Goal: Find specific page/section: Find specific page/section

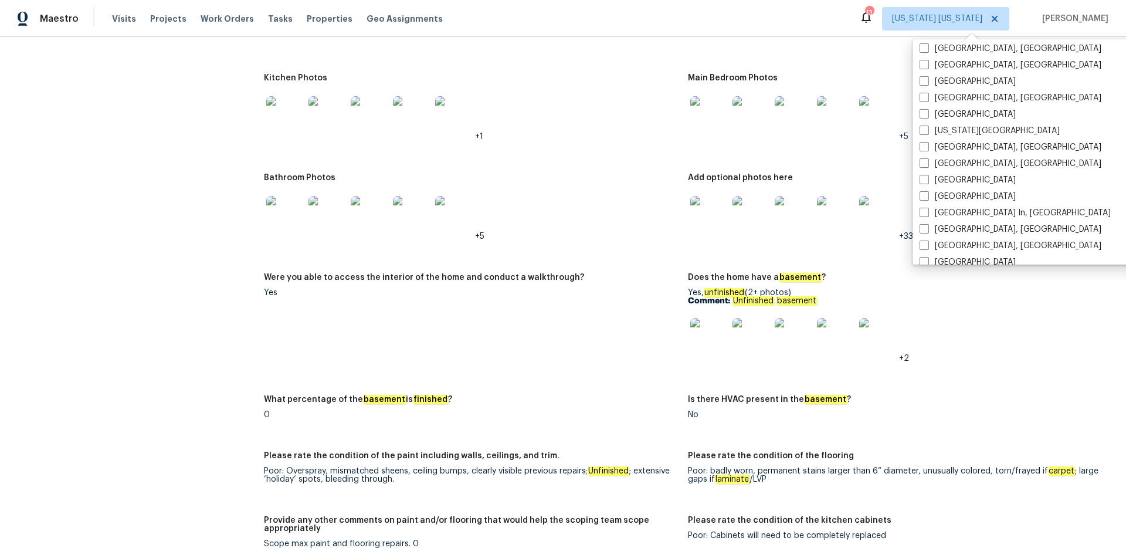
scroll to position [786, 0]
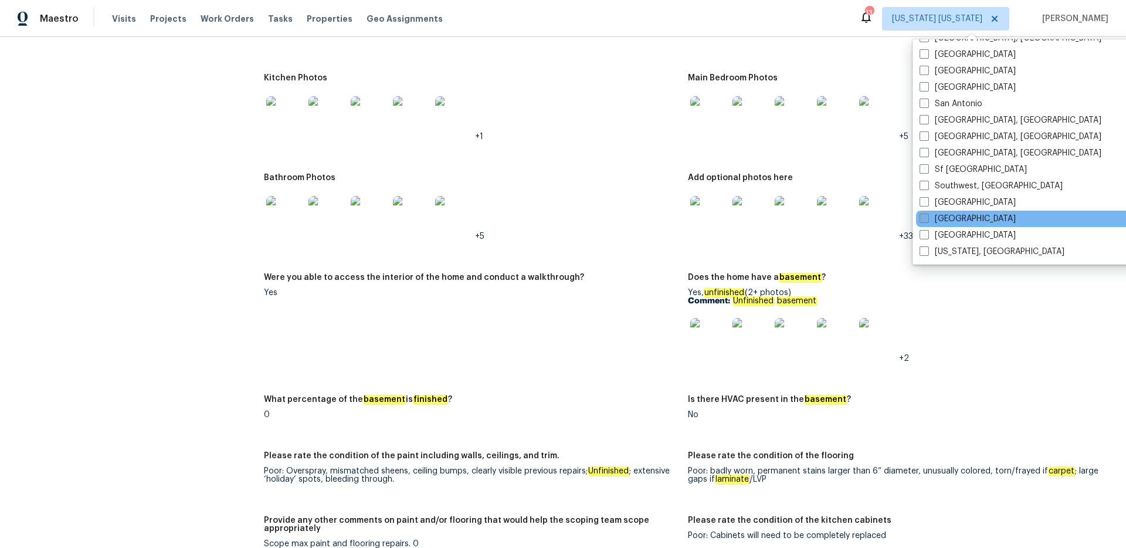
click at [920, 216] on span at bounding box center [924, 218] width 9 height 9
click at [920, 216] on input "[GEOGRAPHIC_DATA]" at bounding box center [924, 217] width 8 height 8
checkbox input "true"
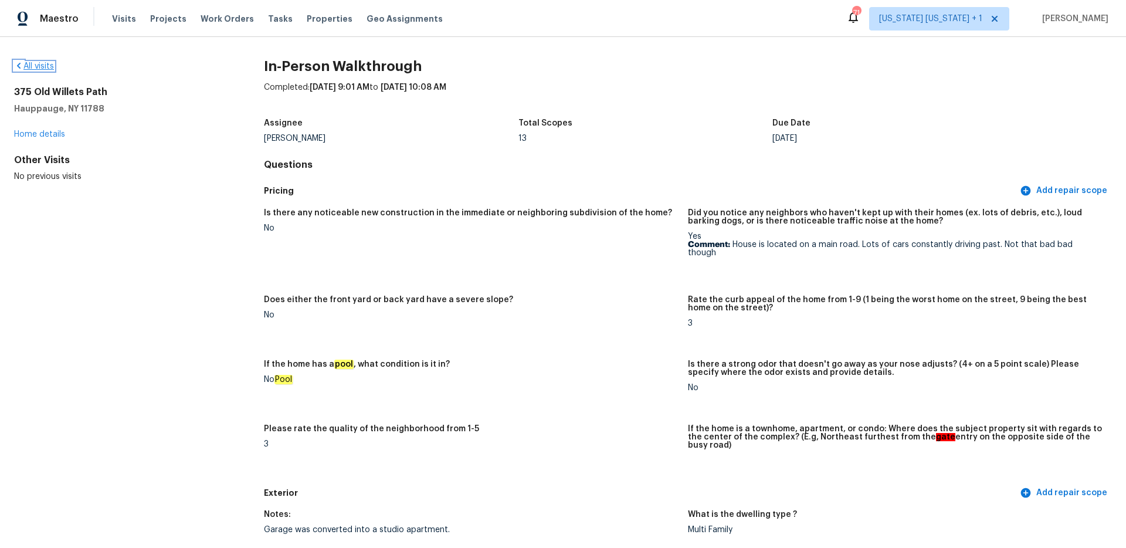
click at [42, 70] on link "All visits" at bounding box center [34, 66] width 40 height 8
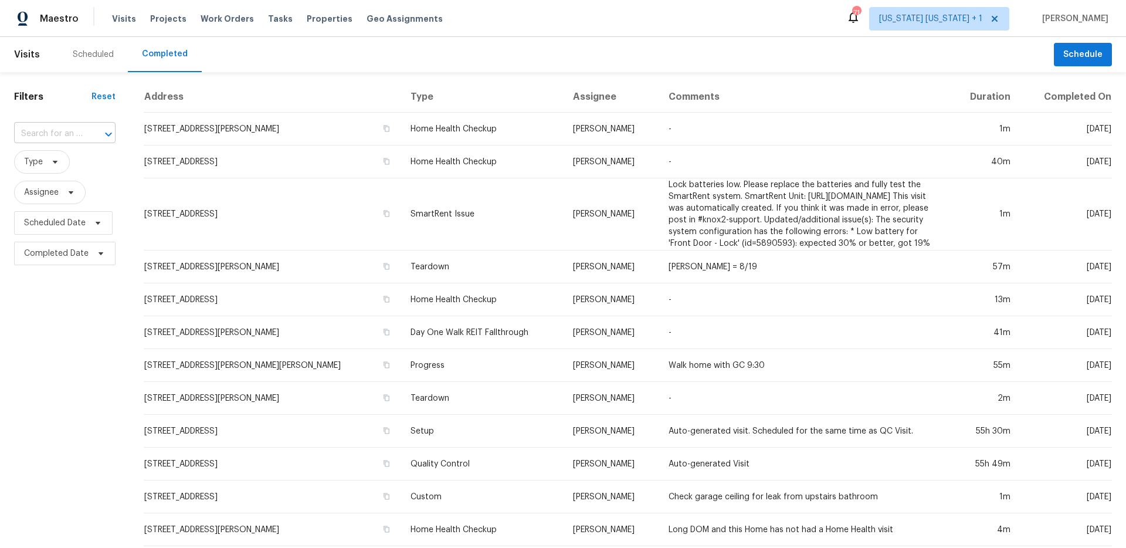
click at [64, 134] on input "text" at bounding box center [48, 134] width 69 height 18
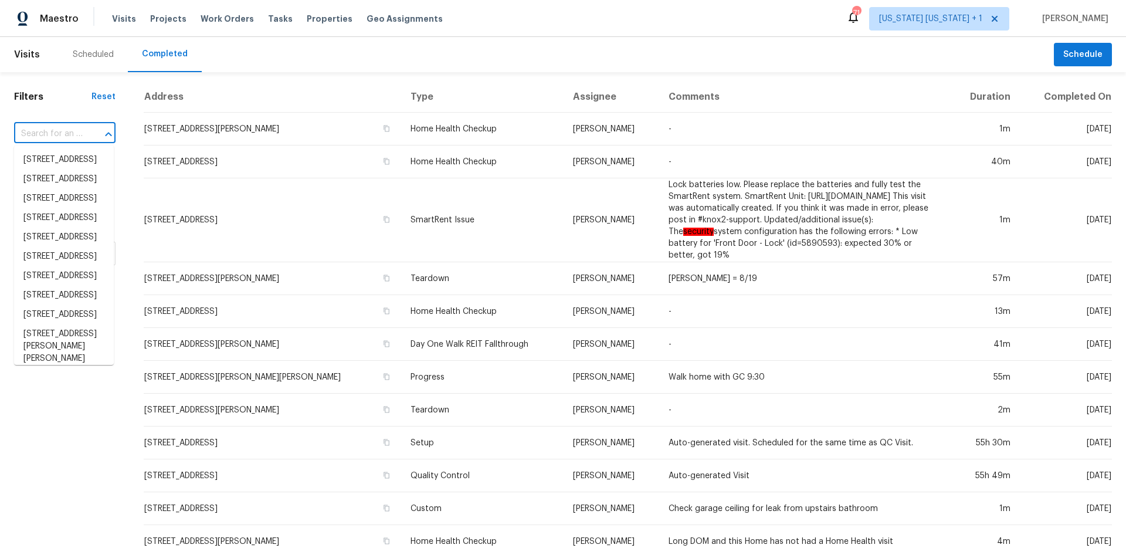
paste input "1412 Poinciana Dr"
type input "1412 Poinciana Dr"
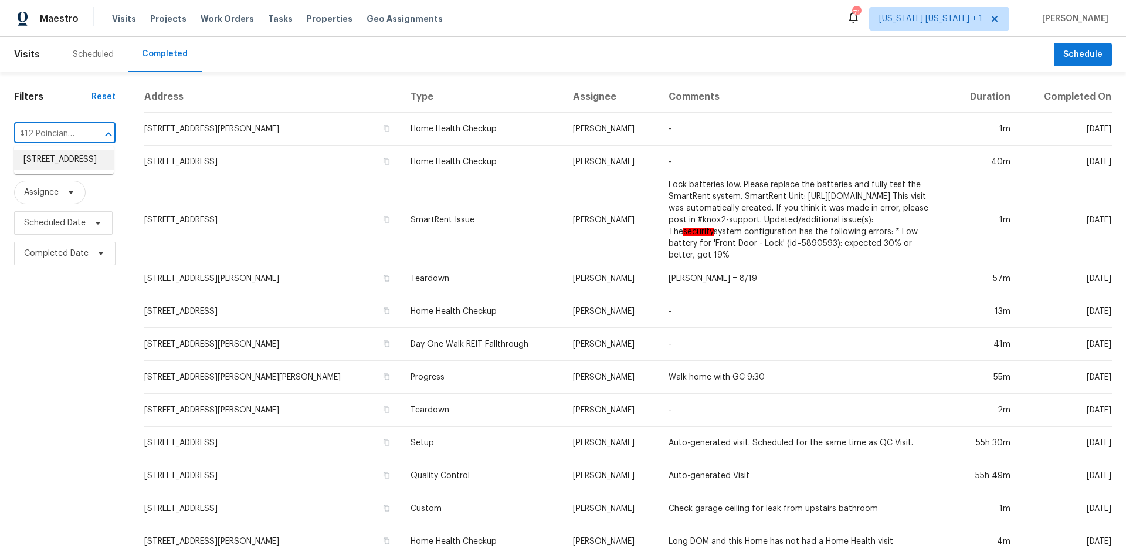
click at [67, 157] on li "[STREET_ADDRESS]" at bounding box center [64, 159] width 100 height 19
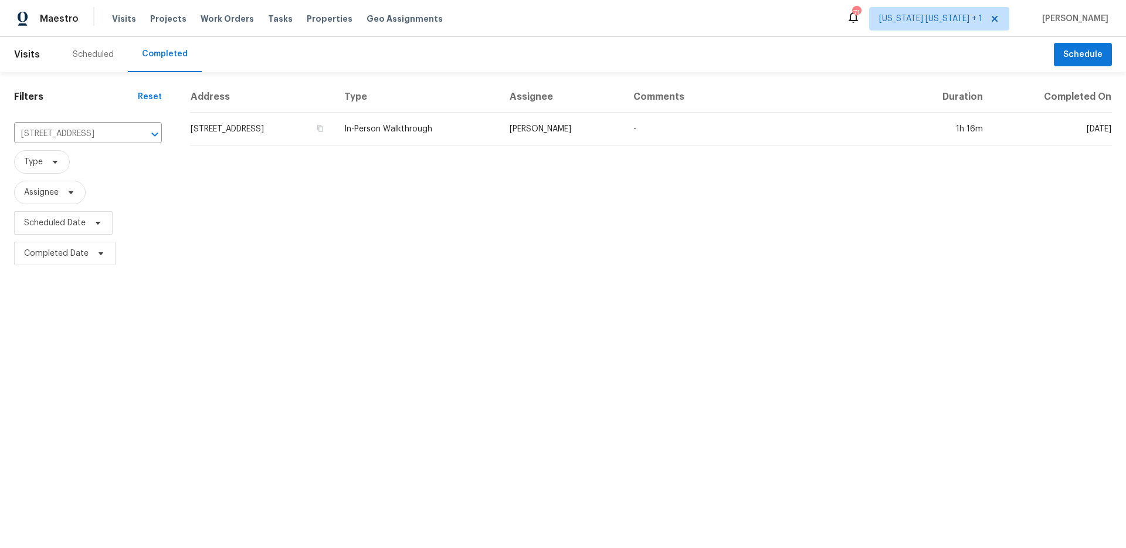
click at [492, 137] on td "In-Person Walkthrough" at bounding box center [417, 129] width 165 height 33
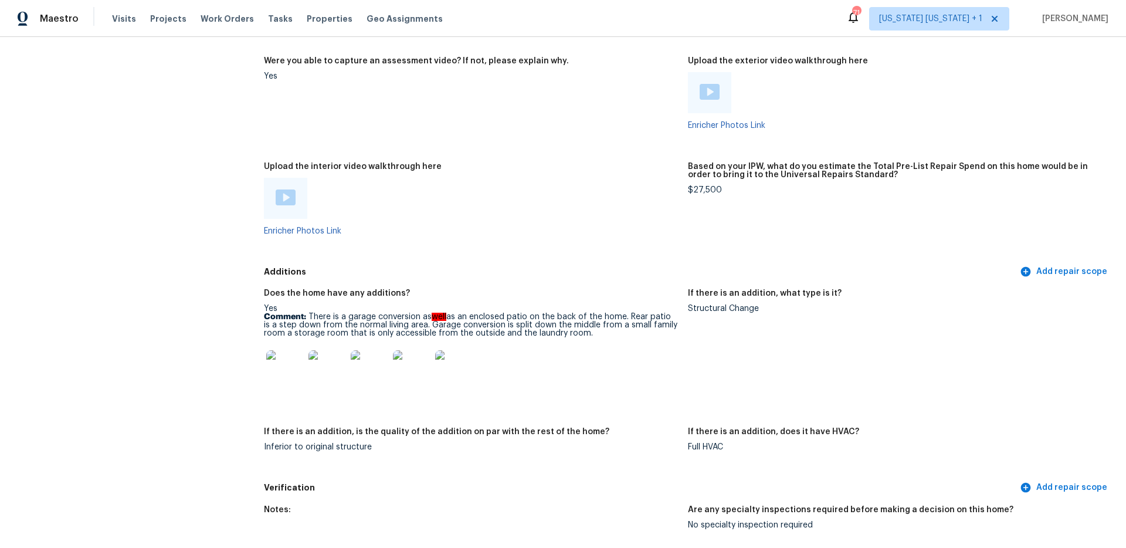
scroll to position [2147, 0]
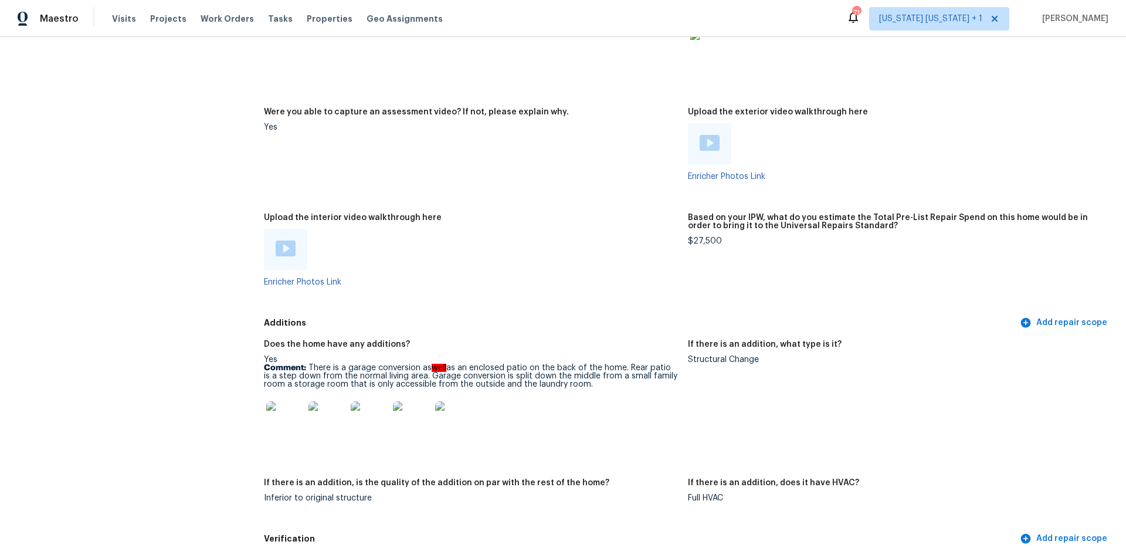
click at [290, 246] on img at bounding box center [286, 249] width 20 height 16
click at [280, 404] on img at bounding box center [285, 420] width 38 height 38
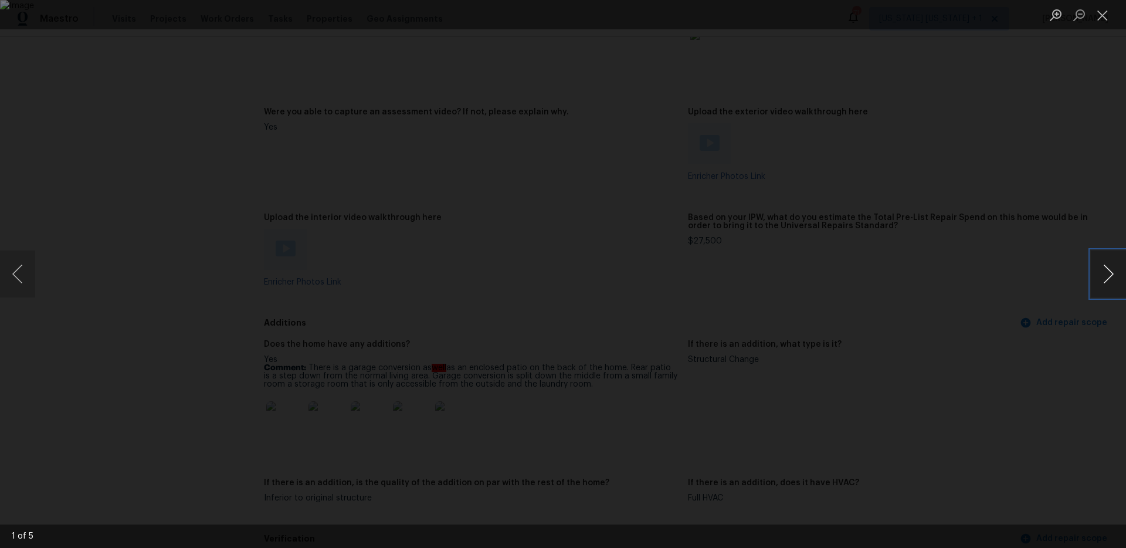
click at [1105, 284] on button "Next image" at bounding box center [1108, 274] width 35 height 47
click at [1102, 282] on button "Next image" at bounding box center [1108, 274] width 35 height 47
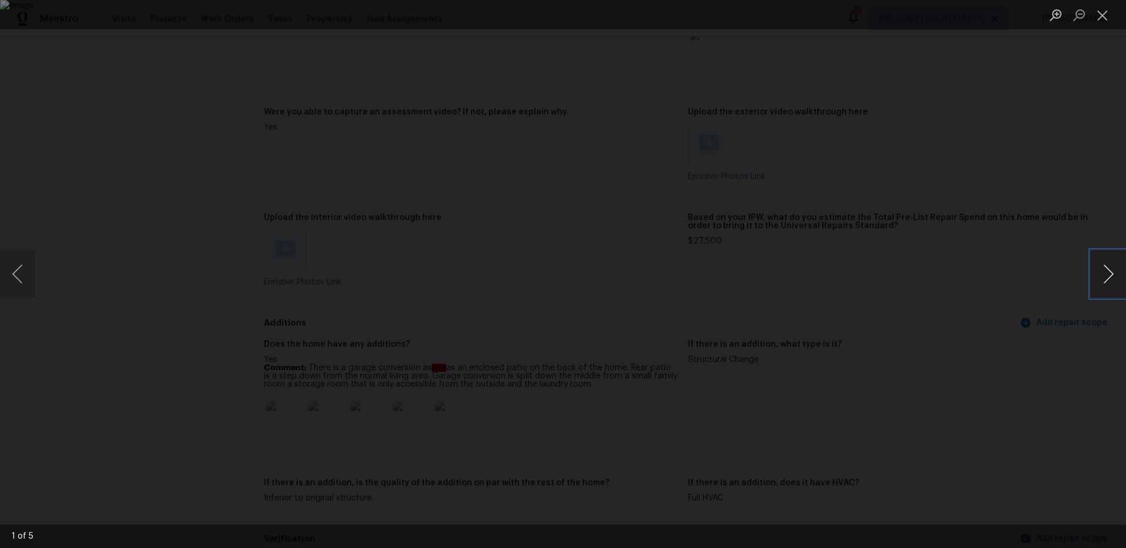
click at [1102, 282] on button "Next image" at bounding box center [1108, 274] width 35 height 47
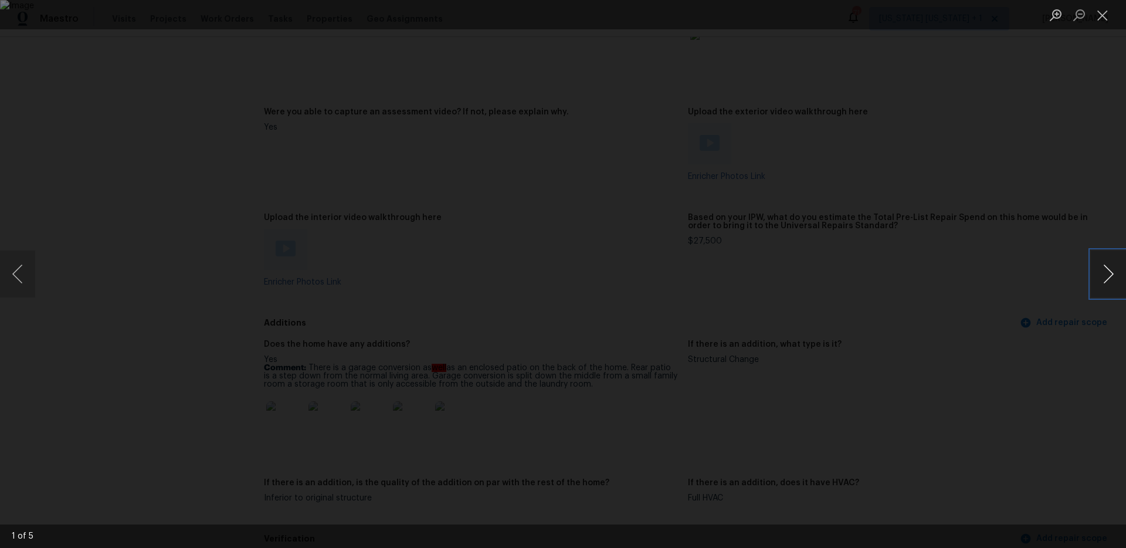
click at [1102, 282] on button "Next image" at bounding box center [1108, 274] width 35 height 47
click at [1105, 24] on button "Close lightbox" at bounding box center [1102, 15] width 23 height 21
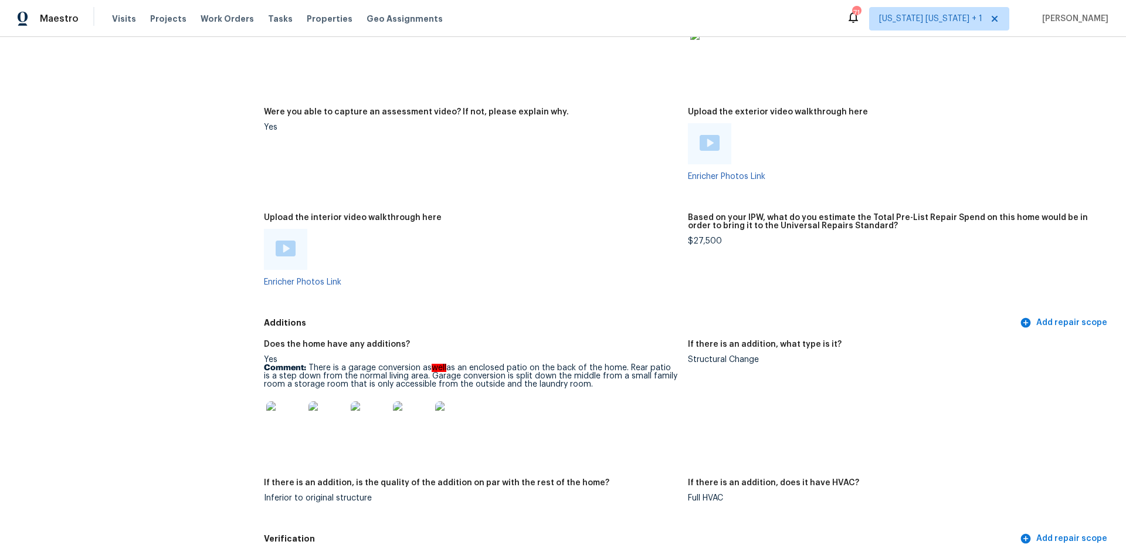
click at [715, 137] on div at bounding box center [709, 143] width 43 height 41
click at [708, 137] on img at bounding box center [710, 143] width 20 height 16
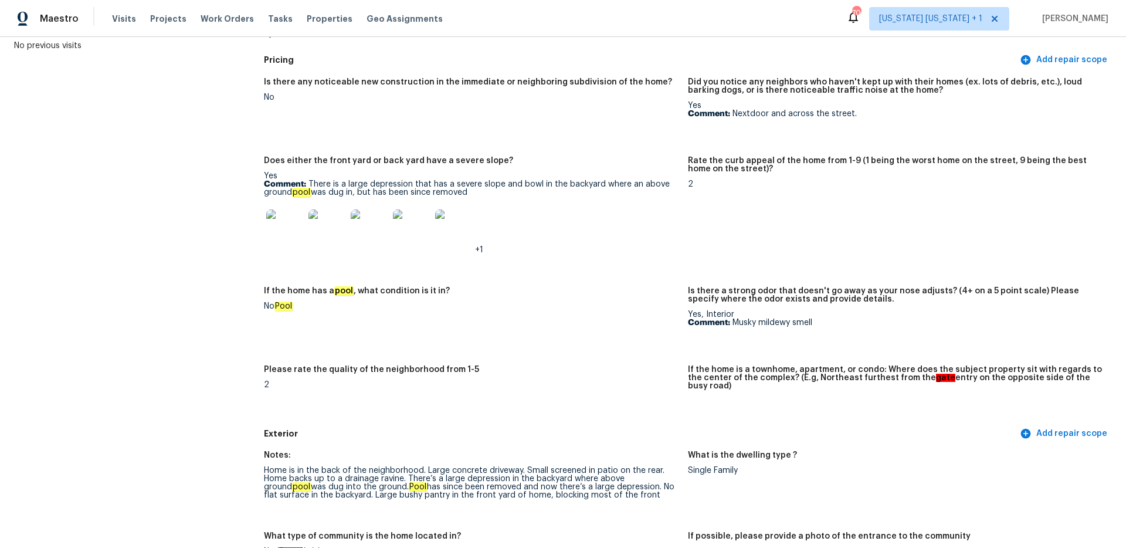
scroll to position [0, 0]
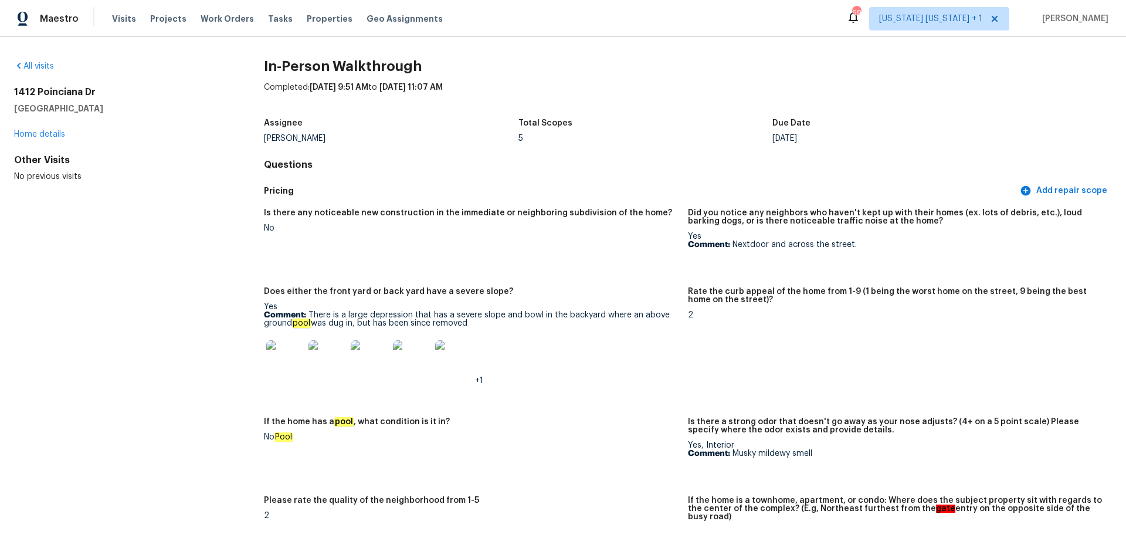
click at [288, 366] on img at bounding box center [285, 359] width 38 height 38
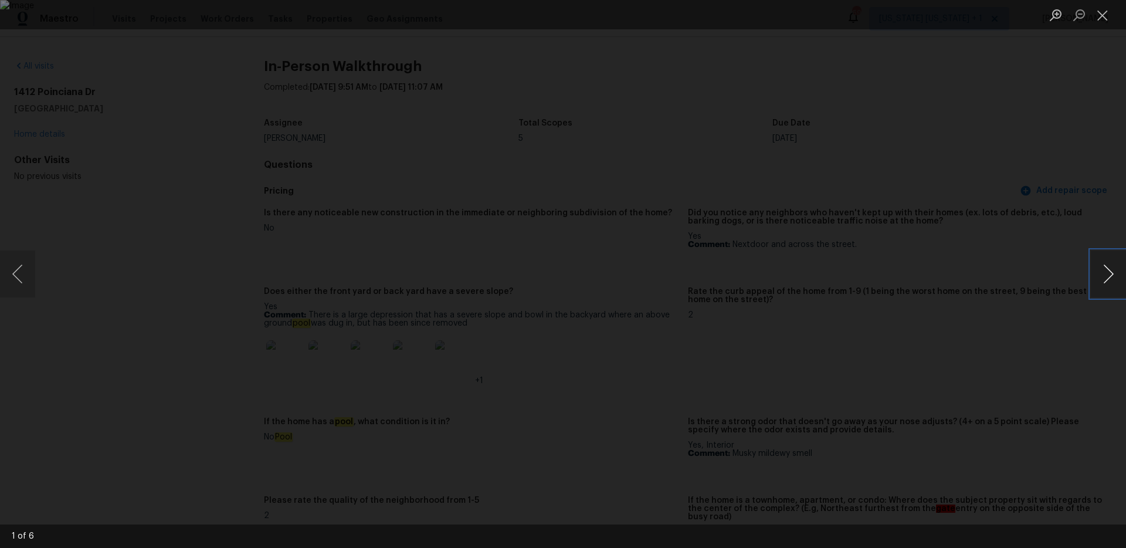
click at [1099, 279] on button "Next image" at bounding box center [1108, 274] width 35 height 47
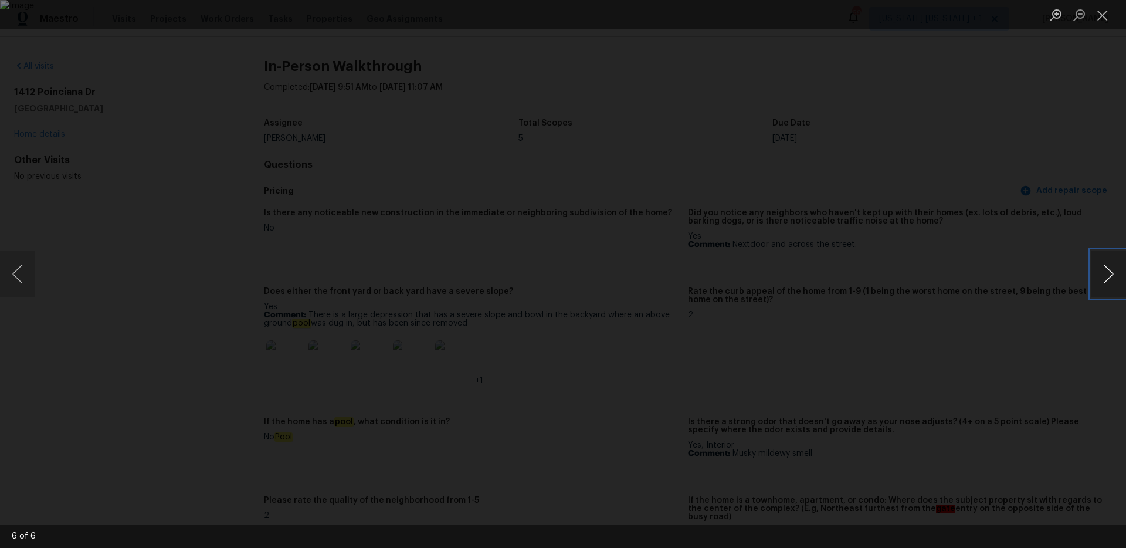
click at [1099, 279] on button "Next image" at bounding box center [1108, 274] width 35 height 47
click at [1098, 22] on button "Close lightbox" at bounding box center [1102, 15] width 23 height 21
